Goal: Find contact information: Find contact information

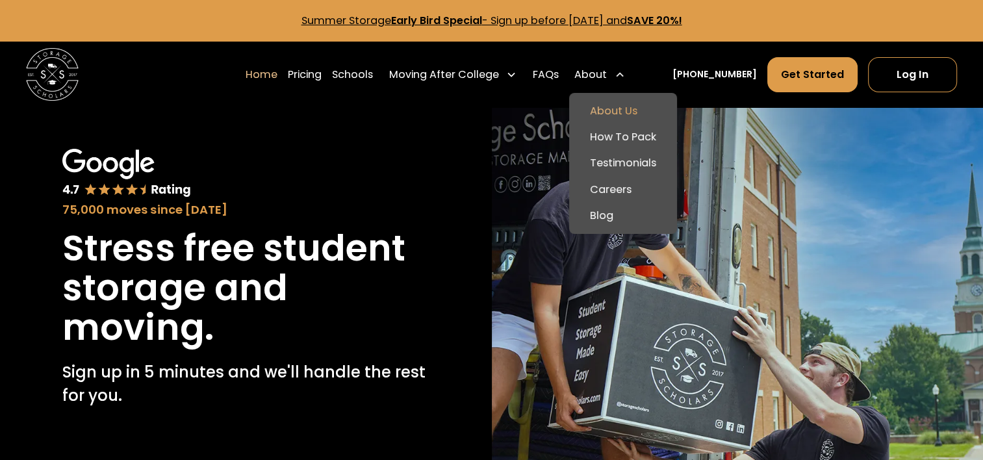
click at [626, 110] on link "About Us" at bounding box center [622, 111] width 97 height 26
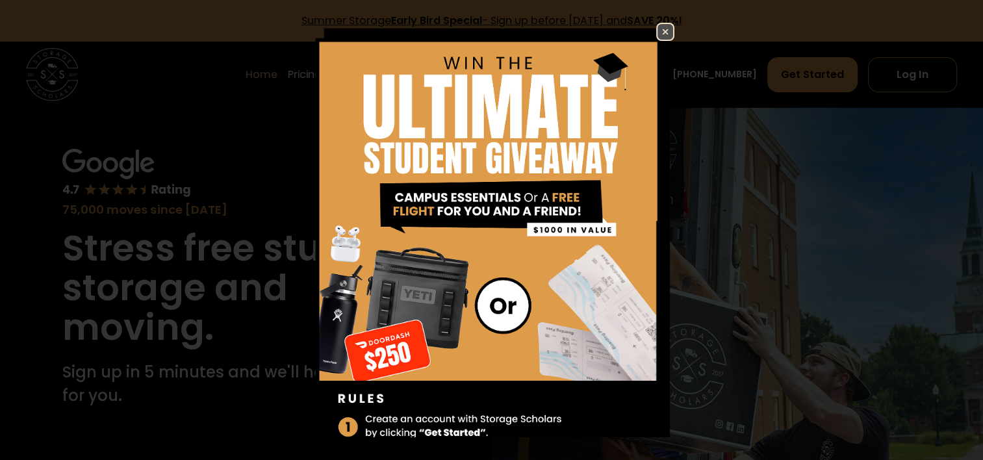
click at [658, 36] on img at bounding box center [666, 32] width 16 height 16
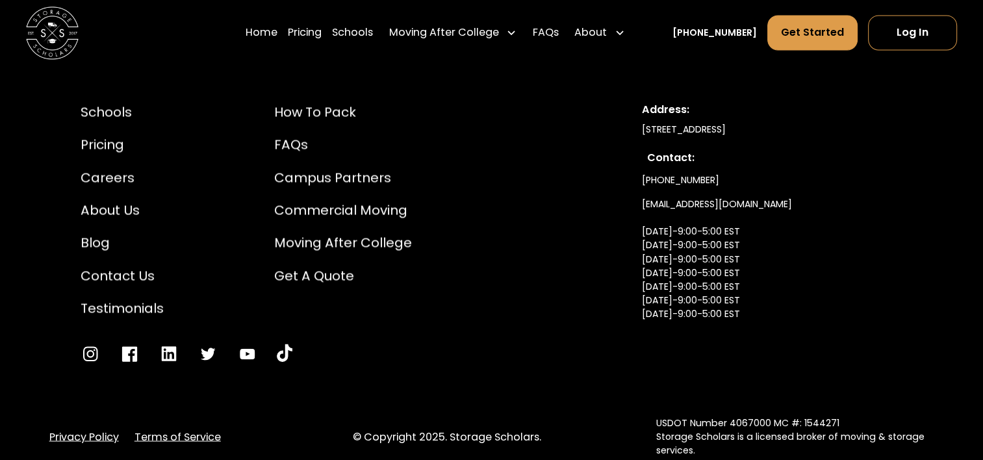
scroll to position [7038, 0]
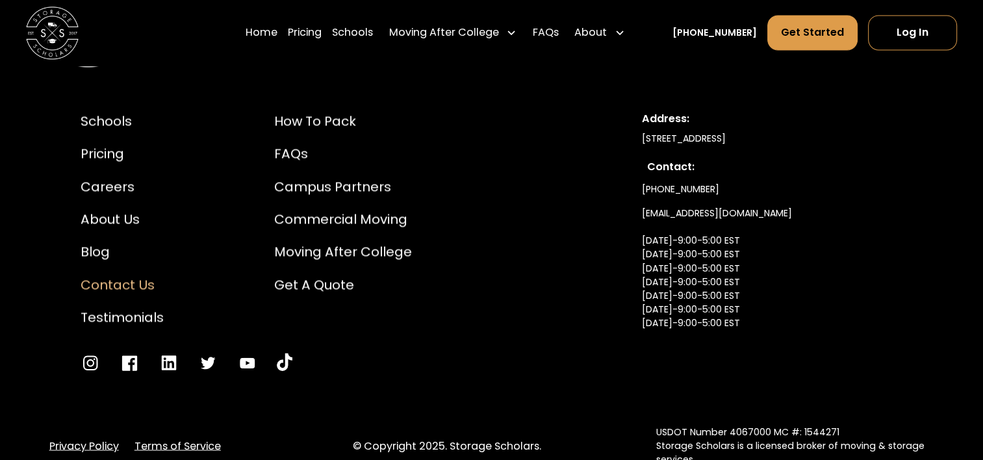
click at [127, 294] on div "Contact Us" at bounding box center [122, 284] width 83 height 19
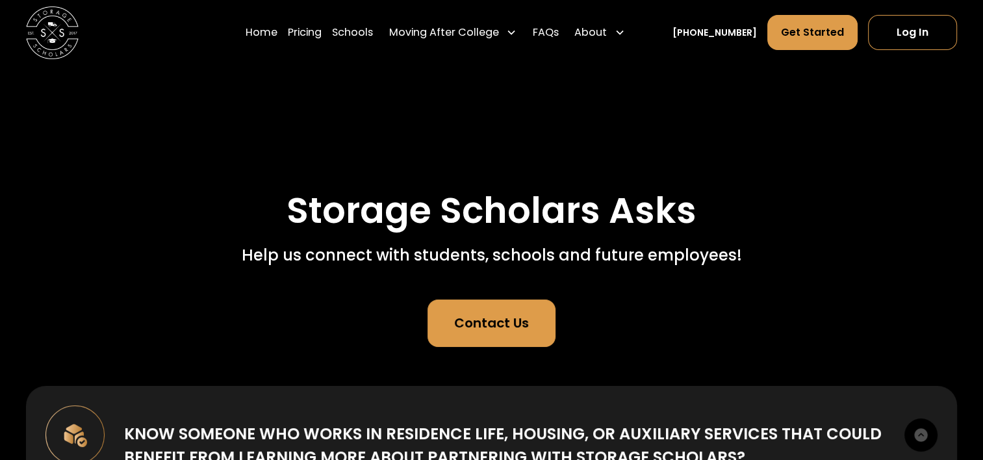
click at [489, 316] on div "Contact Us" at bounding box center [491, 322] width 75 height 19
